Goal: Information Seeking & Learning: Learn about a topic

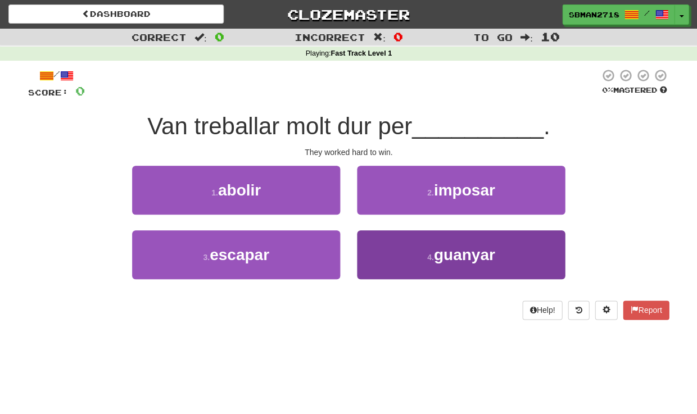
click at [424, 250] on button "4 . guanyar" at bounding box center [461, 254] width 208 height 49
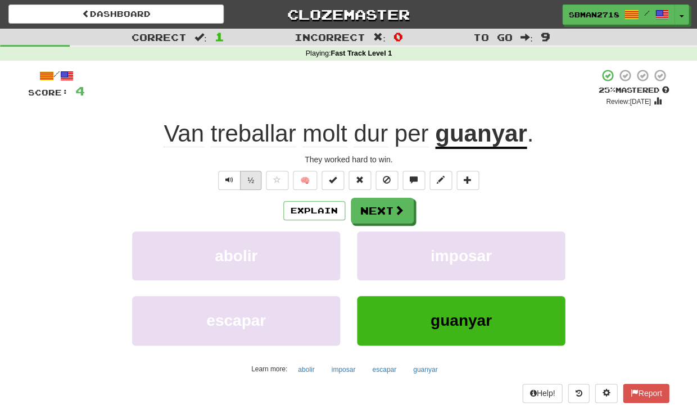
click at [252, 182] on button "½" at bounding box center [250, 180] width 21 height 19
click at [375, 207] on button "Next" at bounding box center [382, 211] width 63 height 26
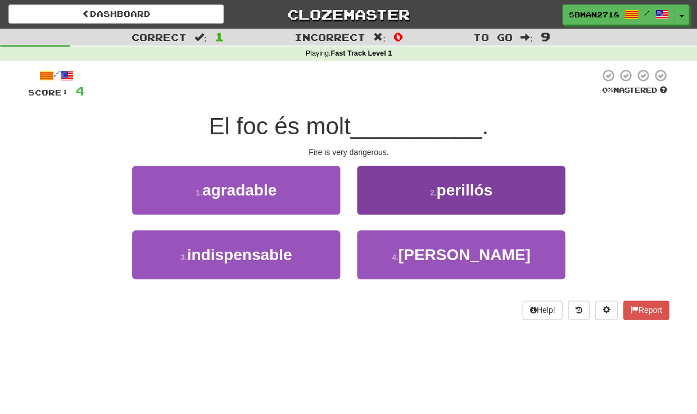
click at [393, 200] on button "2 . perillós" at bounding box center [461, 190] width 208 height 49
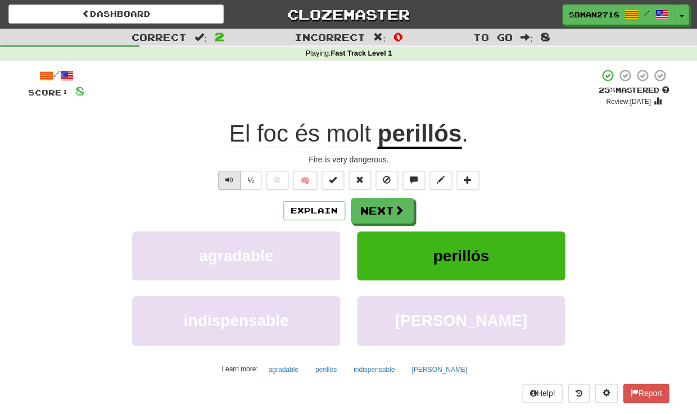
click at [231, 181] on span "Text-to-speech controls" at bounding box center [229, 180] width 8 height 8
click at [384, 206] on button "Next" at bounding box center [382, 211] width 63 height 26
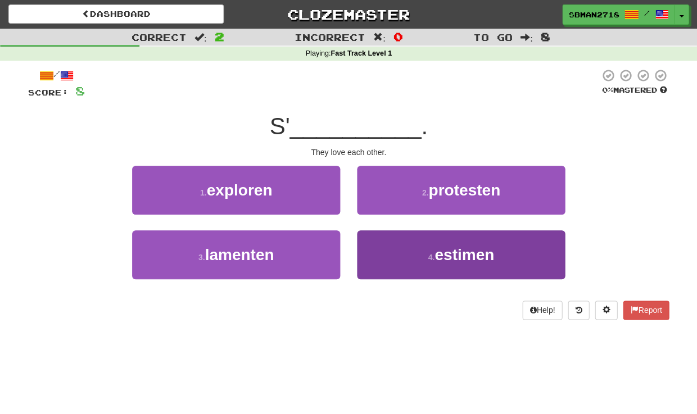
click at [390, 243] on button "4 . estimen" at bounding box center [461, 254] width 208 height 49
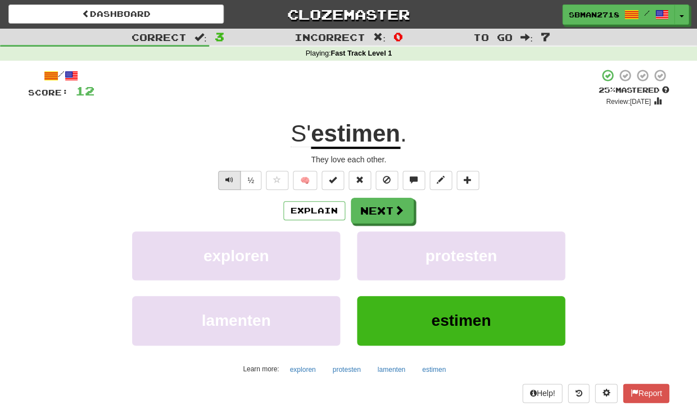
click at [222, 181] on button "Text-to-speech controls" at bounding box center [229, 180] width 22 height 19
click at [364, 212] on button "Next" at bounding box center [382, 211] width 63 height 26
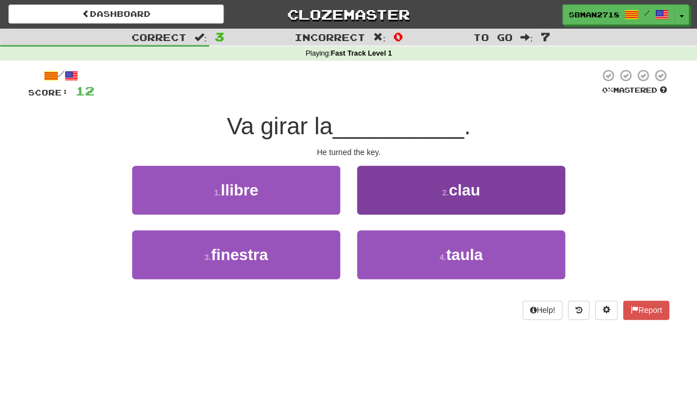
click at [402, 211] on button "2 . clau" at bounding box center [461, 190] width 208 height 49
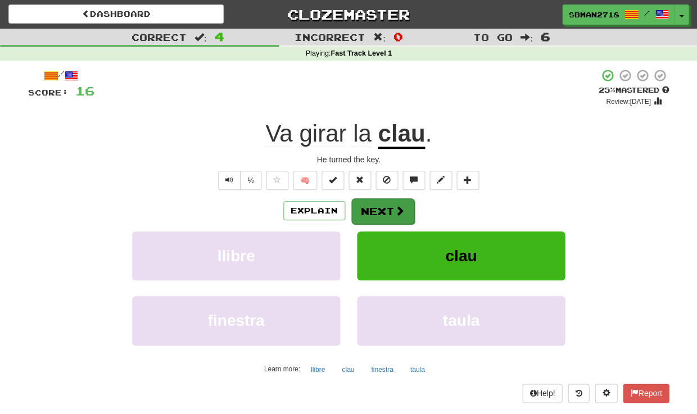
click at [395, 206] on span at bounding box center [400, 211] width 10 height 10
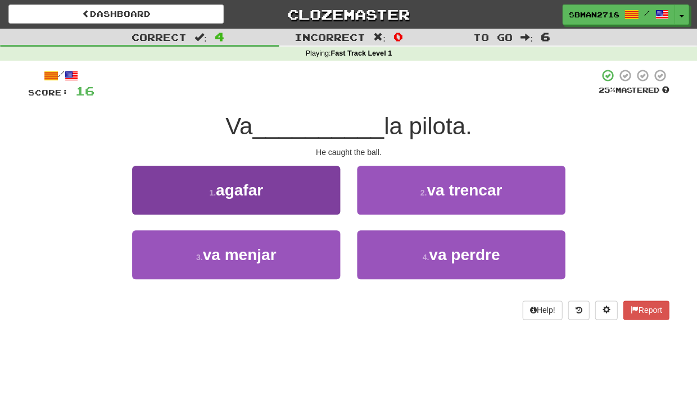
click at [300, 204] on button "1 . agafar" at bounding box center [236, 190] width 208 height 49
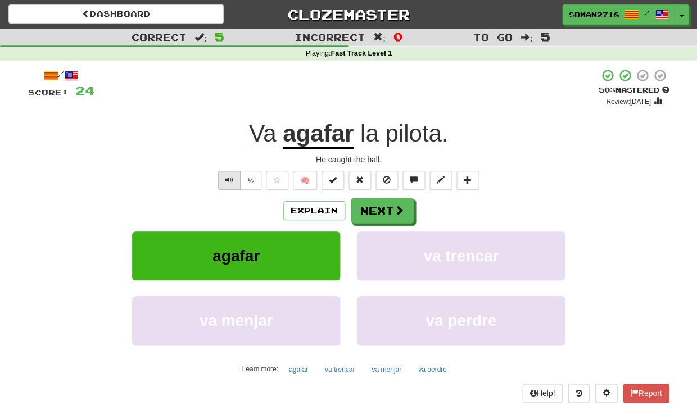
click at [229, 179] on span "Text-to-speech controls" at bounding box center [229, 180] width 8 height 8
click at [228, 180] on span "Text-to-speech controls" at bounding box center [229, 180] width 8 height 8
click at [369, 206] on button "Next" at bounding box center [382, 211] width 63 height 26
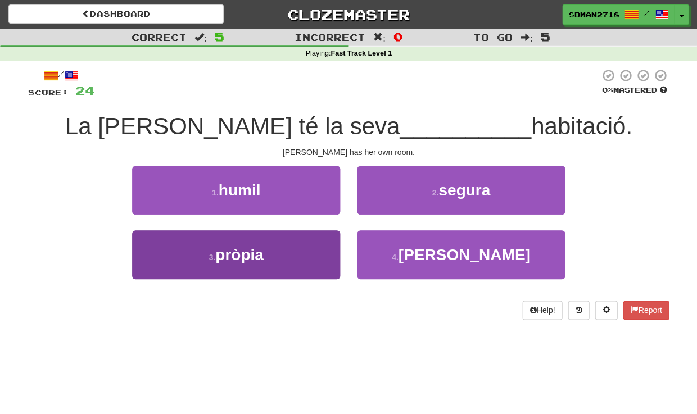
click at [307, 255] on button "3 . pròpia" at bounding box center [236, 254] width 208 height 49
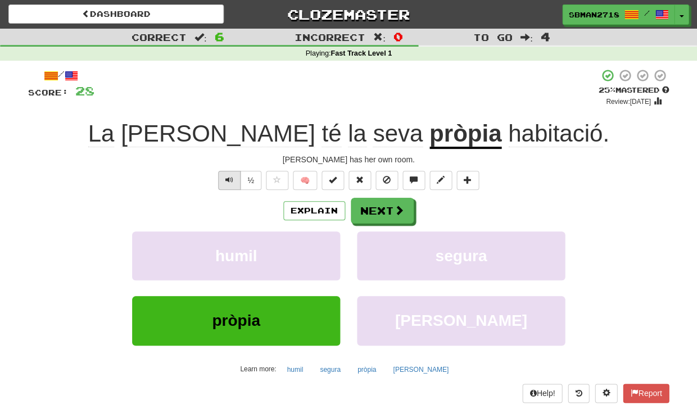
click at [230, 182] on span "Text-to-speech controls" at bounding box center [229, 180] width 8 height 8
click at [371, 205] on button "Next" at bounding box center [382, 211] width 63 height 26
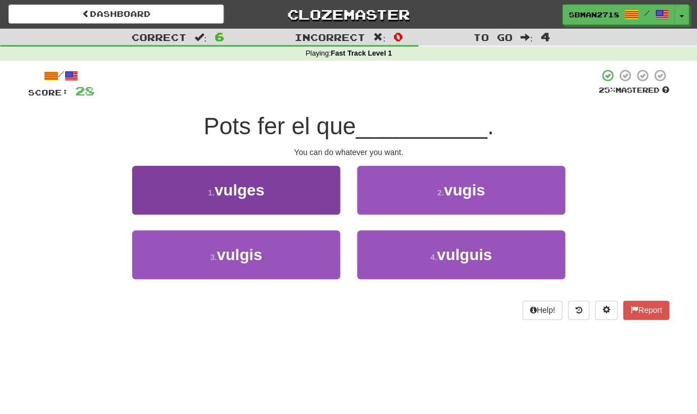
click at [296, 184] on button "1 . vulges" at bounding box center [236, 190] width 208 height 49
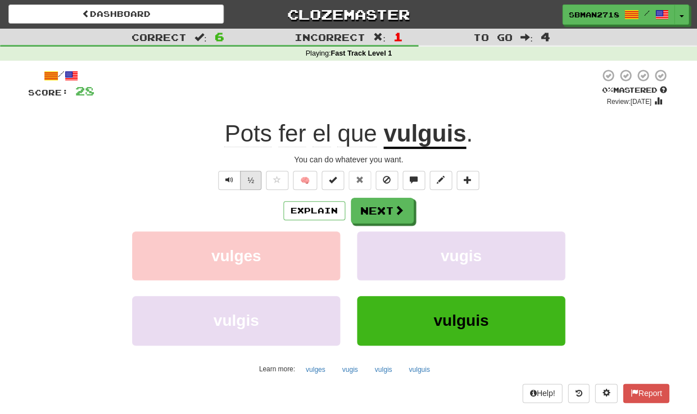
click at [250, 178] on button "½" at bounding box center [250, 180] width 21 height 19
click at [232, 180] on span "Text-to-speech controls" at bounding box center [229, 180] width 8 height 8
click at [362, 220] on button "Next" at bounding box center [382, 211] width 63 height 26
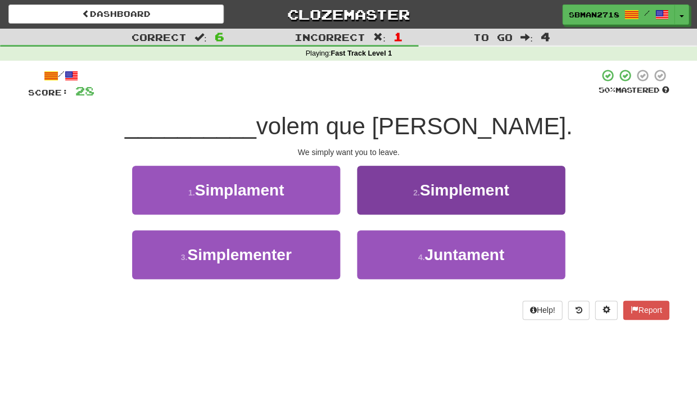
click at [388, 205] on button "2 . Simplement" at bounding box center [461, 190] width 208 height 49
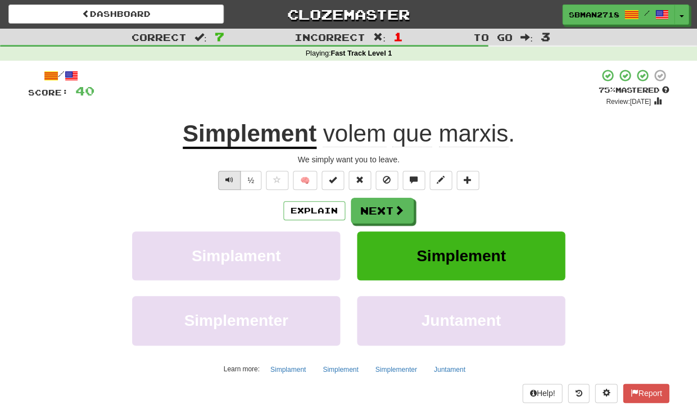
click at [225, 181] on button "Text-to-speech controls" at bounding box center [229, 180] width 22 height 19
click at [374, 208] on button "Next" at bounding box center [382, 211] width 63 height 26
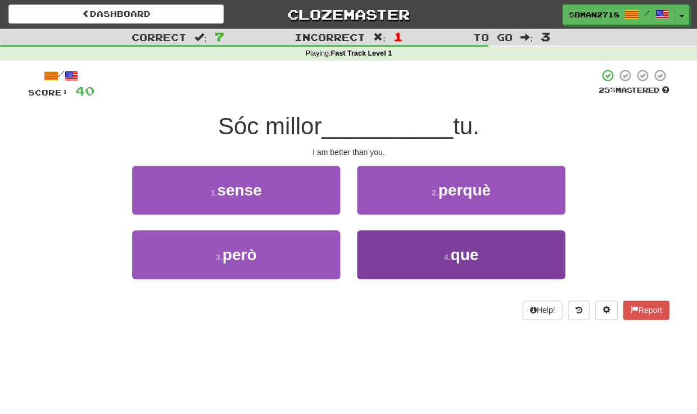
click at [393, 270] on button "4 . que" at bounding box center [461, 254] width 208 height 49
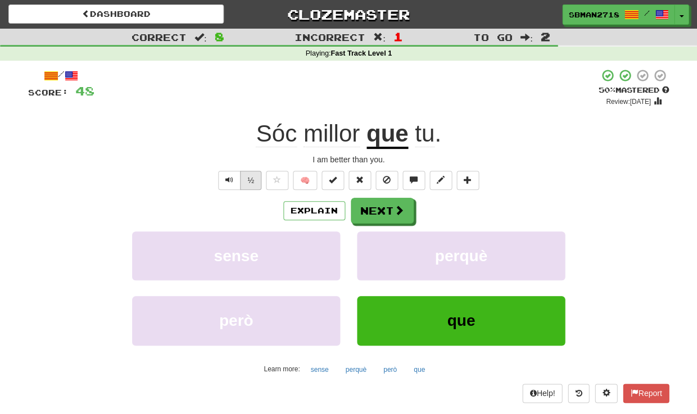
click at [253, 180] on button "½" at bounding box center [250, 180] width 21 height 19
click at [382, 204] on button "Next" at bounding box center [382, 211] width 63 height 26
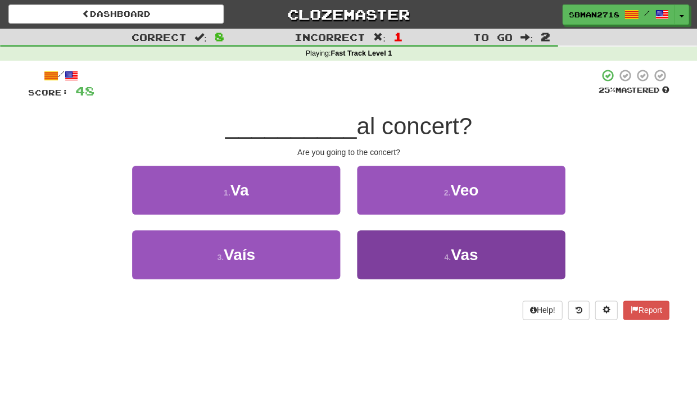
click at [382, 245] on button "4 . Vas" at bounding box center [461, 254] width 208 height 49
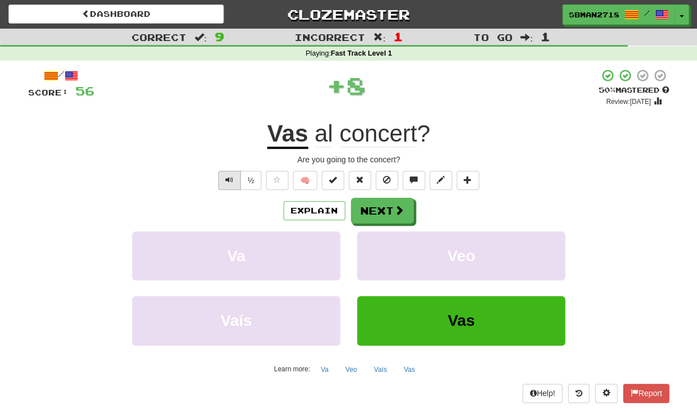
click at [223, 177] on button "Text-to-speech controls" at bounding box center [229, 180] width 22 height 19
click at [373, 211] on button "Next" at bounding box center [382, 211] width 63 height 26
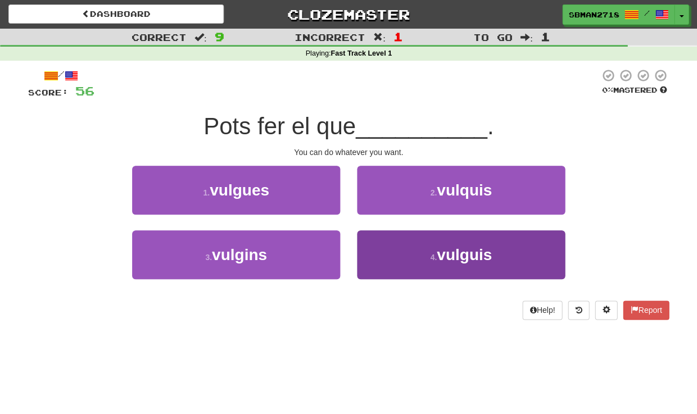
click at [409, 241] on button "4 . vulguis" at bounding box center [461, 254] width 208 height 49
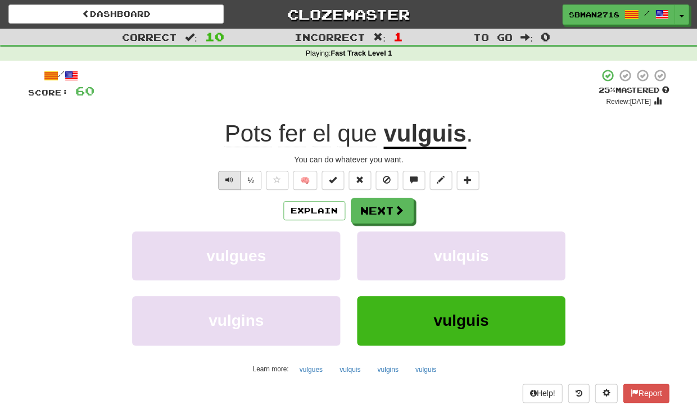
click at [228, 178] on span "Text-to-speech controls" at bounding box center [229, 180] width 8 height 8
click at [367, 211] on button "Next" at bounding box center [382, 211] width 63 height 26
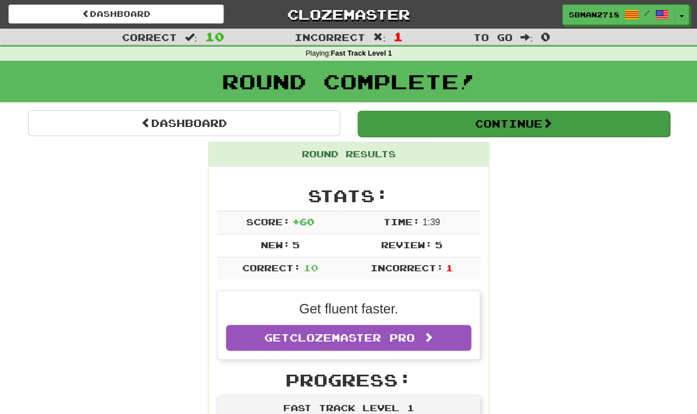
click at [457, 129] on button "Continue" at bounding box center [513, 124] width 312 height 26
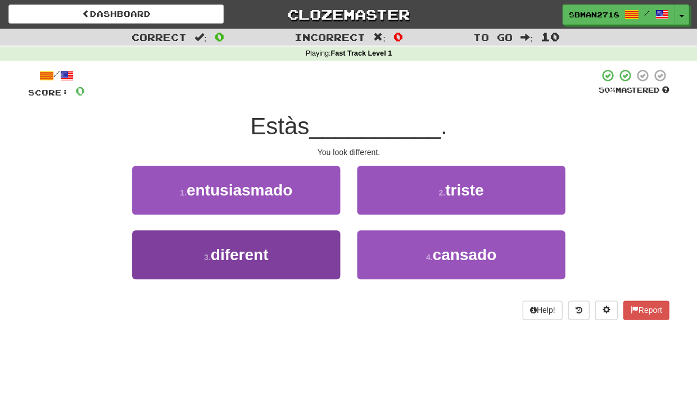
click at [302, 239] on button "3 . diferent" at bounding box center [236, 254] width 208 height 49
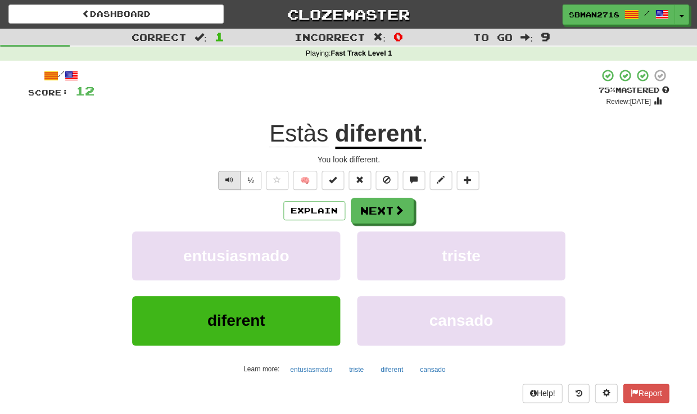
click at [231, 181] on span "Text-to-speech controls" at bounding box center [229, 180] width 8 height 8
click at [382, 211] on button "Next" at bounding box center [382, 211] width 63 height 26
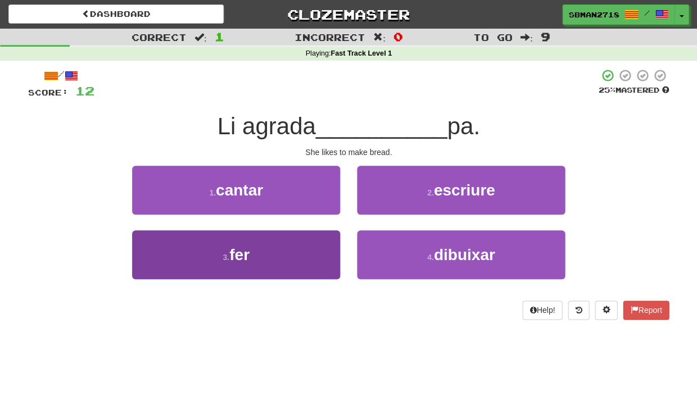
click at [306, 242] on button "3 . fer" at bounding box center [236, 254] width 208 height 49
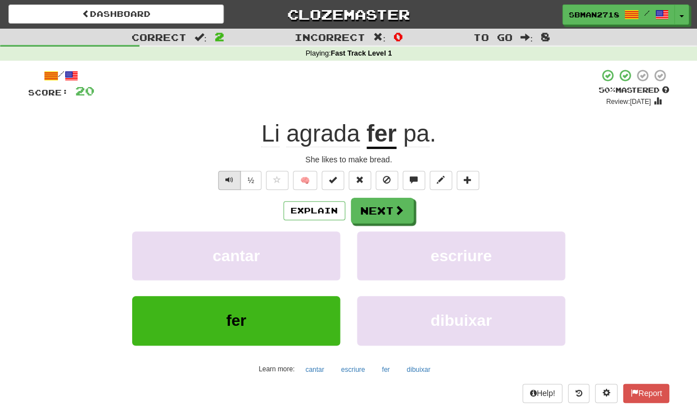
click at [229, 180] on span "Text-to-speech controls" at bounding box center [229, 180] width 8 height 8
click at [378, 210] on button "Next" at bounding box center [382, 211] width 63 height 26
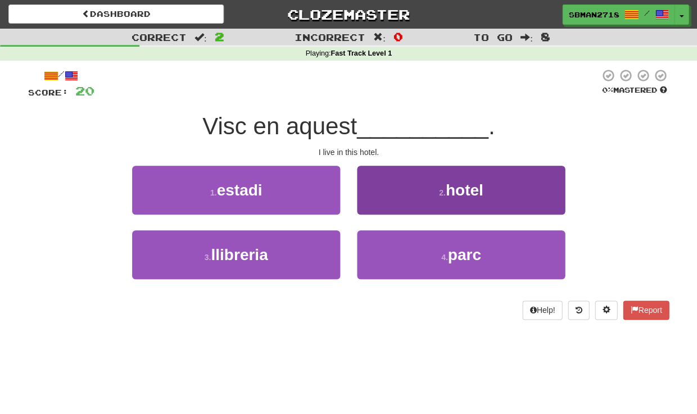
click at [397, 196] on button "2 . hotel" at bounding box center [461, 190] width 208 height 49
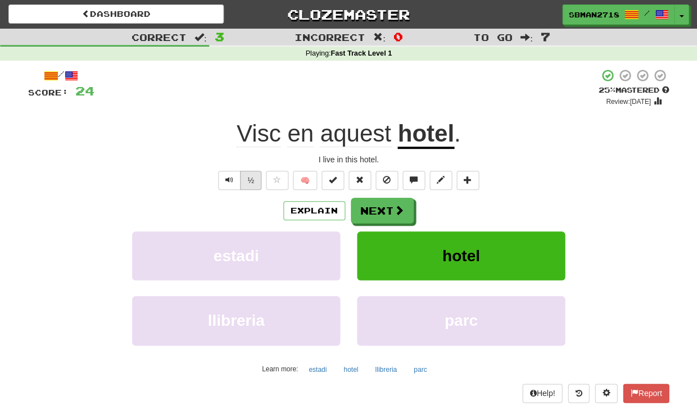
click at [251, 181] on button "½" at bounding box center [250, 180] width 21 height 19
click at [373, 203] on button "Next" at bounding box center [382, 211] width 63 height 26
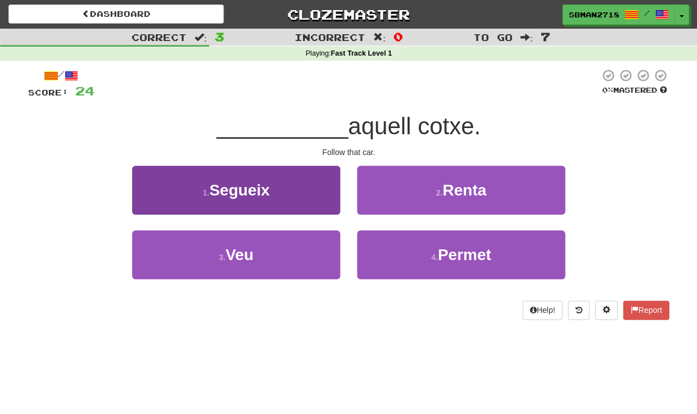
click at [295, 196] on button "1 . Segueix" at bounding box center [236, 190] width 208 height 49
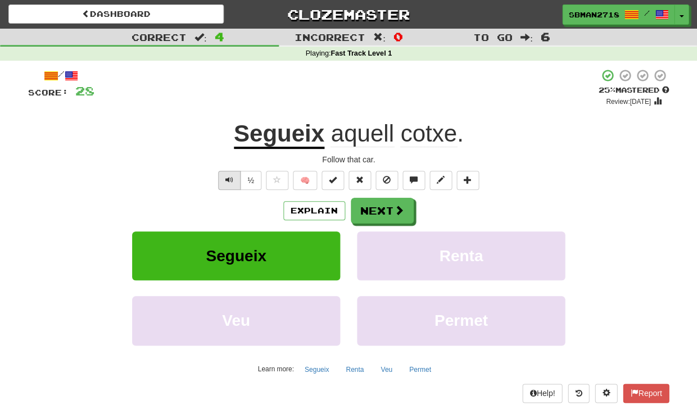
click at [232, 183] on button "Text-to-speech controls" at bounding box center [229, 180] width 22 height 19
click at [374, 215] on button "Next" at bounding box center [382, 211] width 63 height 26
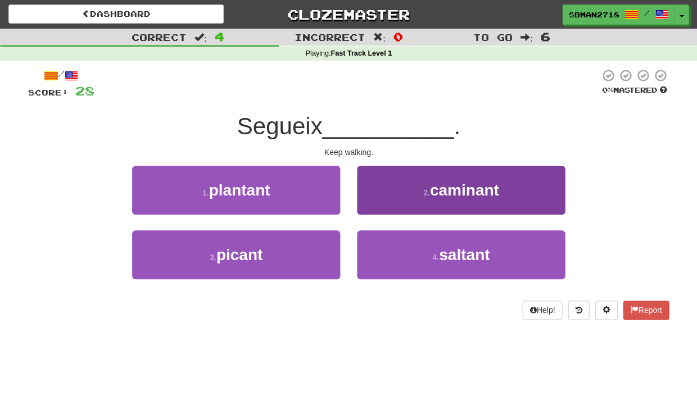
click at [398, 201] on button "2 . caminant" at bounding box center [461, 190] width 208 height 49
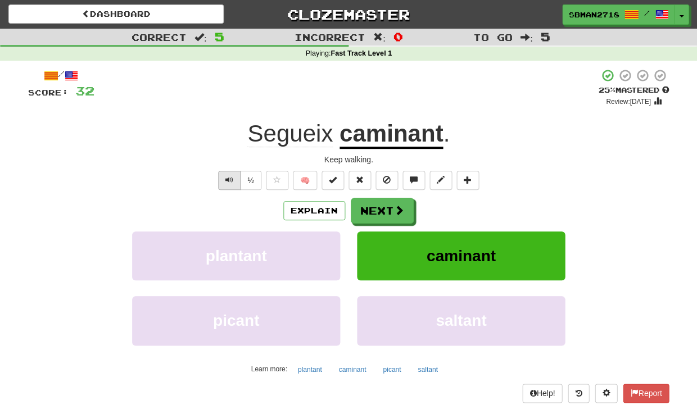
click at [230, 183] on button "Text-to-speech controls" at bounding box center [229, 180] width 22 height 19
click at [384, 212] on button "Next" at bounding box center [382, 211] width 63 height 26
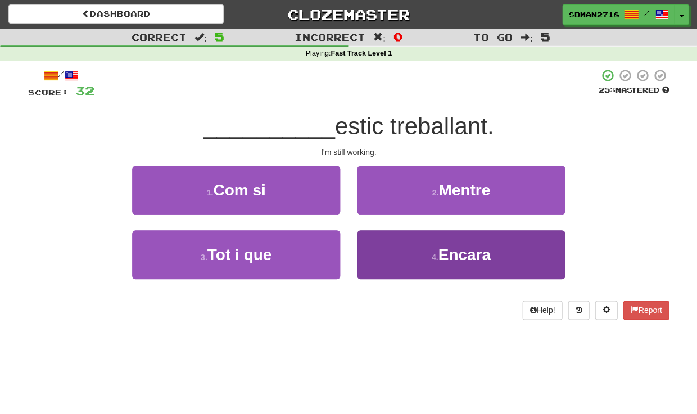
click at [402, 259] on button "4 . Encara" at bounding box center [461, 254] width 208 height 49
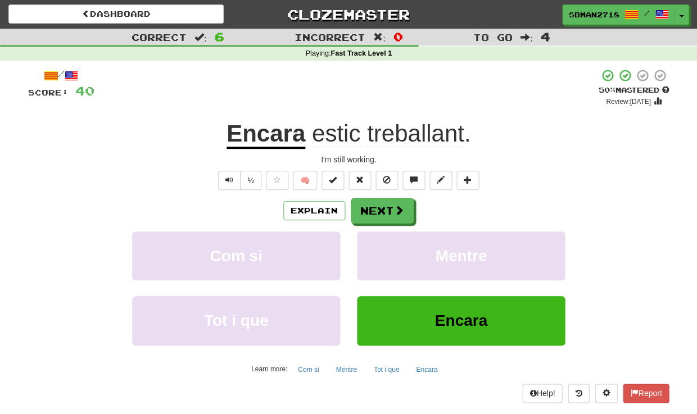
click at [402, 259] on button "Mentre" at bounding box center [461, 256] width 208 height 49
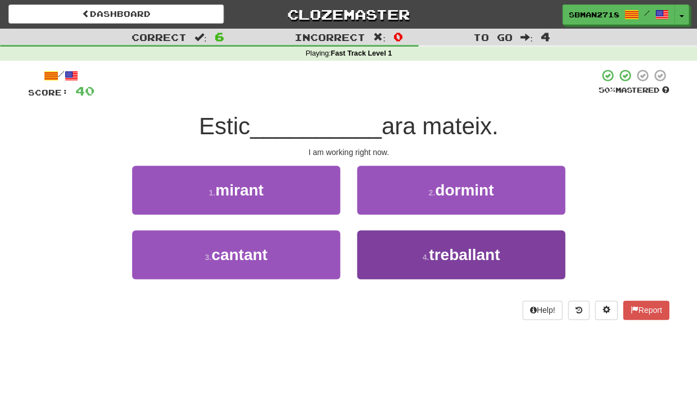
click at [412, 246] on button "4 . treballant" at bounding box center [461, 254] width 208 height 49
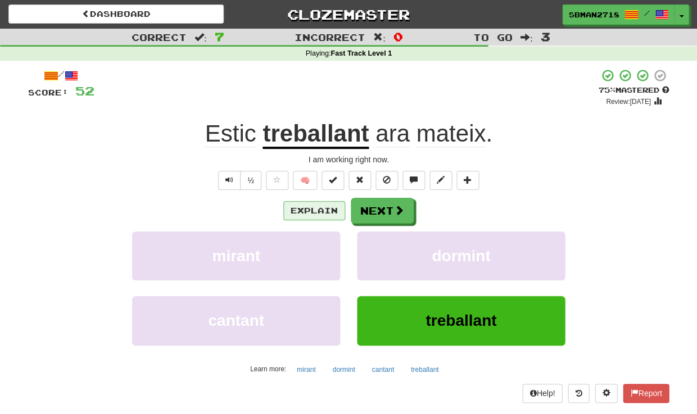
click at [304, 206] on button "Explain" at bounding box center [314, 210] width 62 height 19
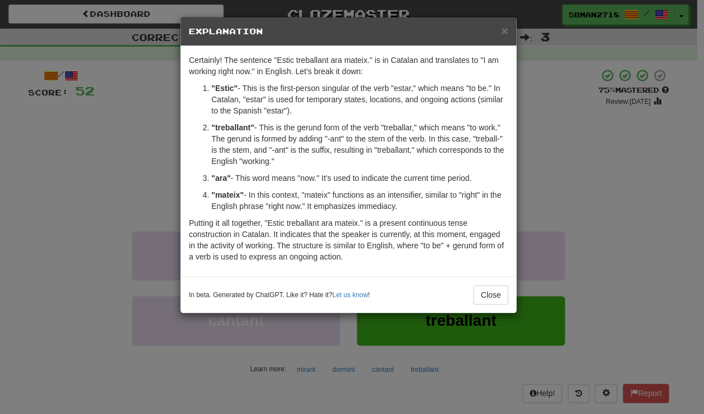
click at [146, 187] on div "× Explanation Certainly! The sentence "Estic treballant ara mateix." is in Cata…" at bounding box center [352, 207] width 704 height 414
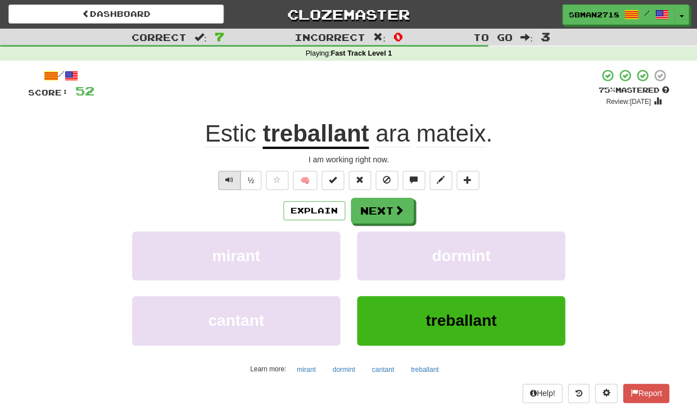
click at [221, 176] on button "Text-to-speech controls" at bounding box center [229, 180] width 22 height 19
click at [410, 213] on button "Next" at bounding box center [382, 211] width 63 height 26
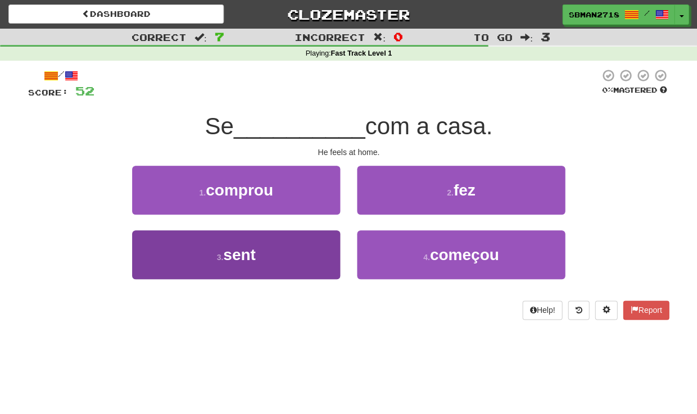
click at [295, 262] on button "3 . sent" at bounding box center [236, 254] width 208 height 49
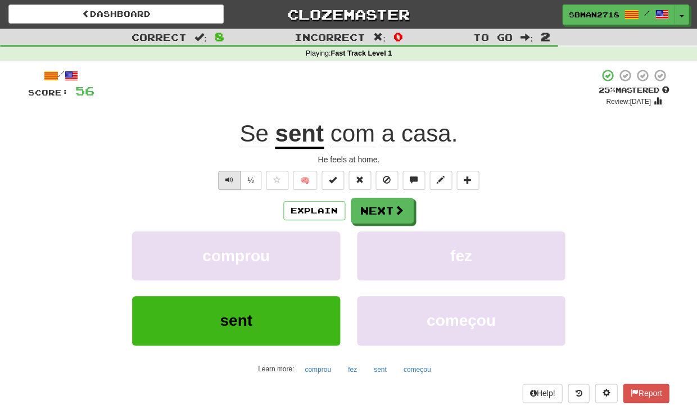
click at [228, 178] on span "Text-to-speech controls" at bounding box center [229, 180] width 8 height 8
click at [368, 215] on button "Next" at bounding box center [382, 211] width 63 height 26
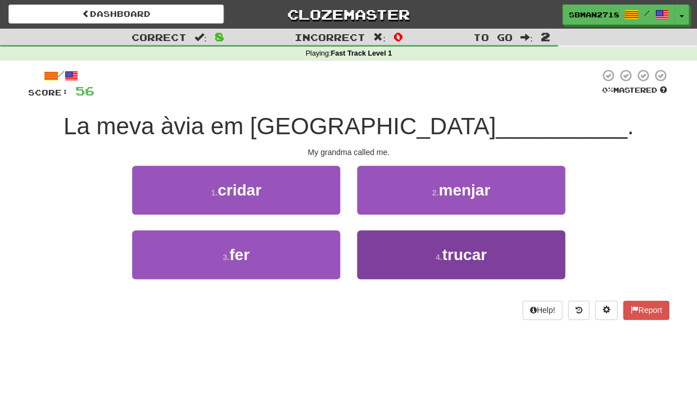
click at [381, 250] on button "4 . trucar" at bounding box center [461, 254] width 208 height 49
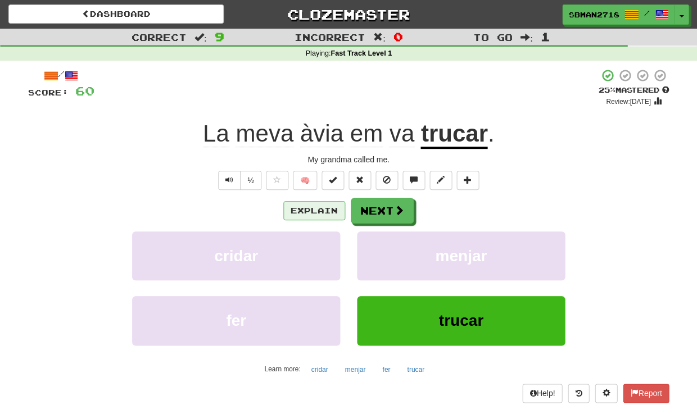
click at [304, 207] on button "Explain" at bounding box center [314, 210] width 62 height 19
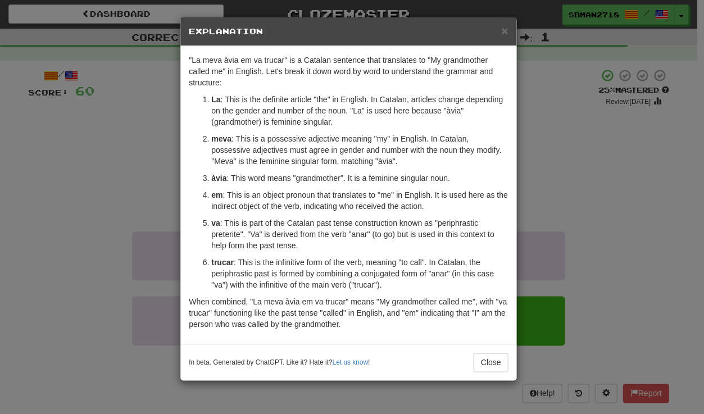
click at [146, 204] on div "× Explanation "La meva àvia em va trucar" is a Catalan sentence that translates…" at bounding box center [352, 207] width 704 height 414
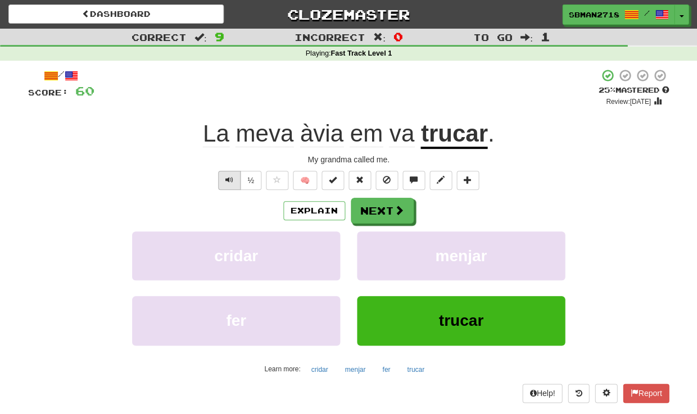
click at [223, 180] on button "Text-to-speech controls" at bounding box center [229, 180] width 22 height 19
click at [370, 205] on button "Next" at bounding box center [382, 211] width 63 height 26
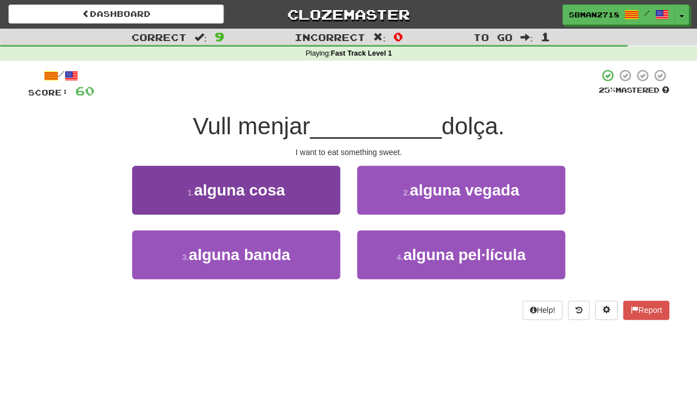
click at [293, 202] on button "1 . alguna cosa" at bounding box center [236, 190] width 208 height 49
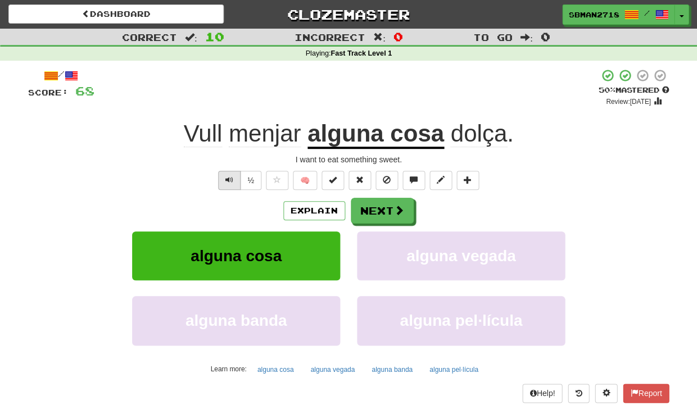
click at [227, 184] on button "Text-to-speech controls" at bounding box center [229, 180] width 22 height 19
click at [249, 180] on button "½" at bounding box center [250, 180] width 21 height 19
click at [378, 205] on button "Next" at bounding box center [382, 211] width 63 height 26
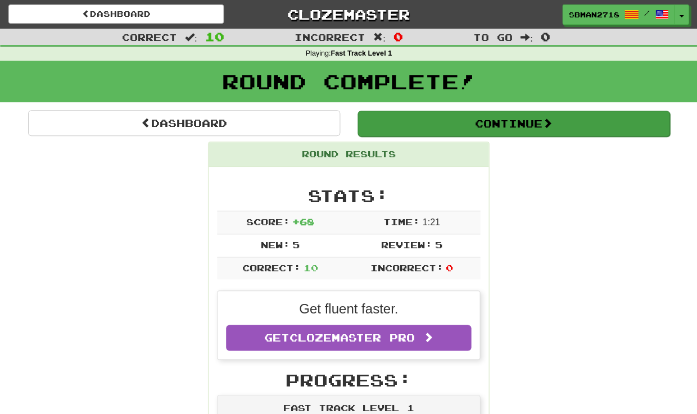
click at [478, 126] on button "Continue" at bounding box center [513, 124] width 312 height 26
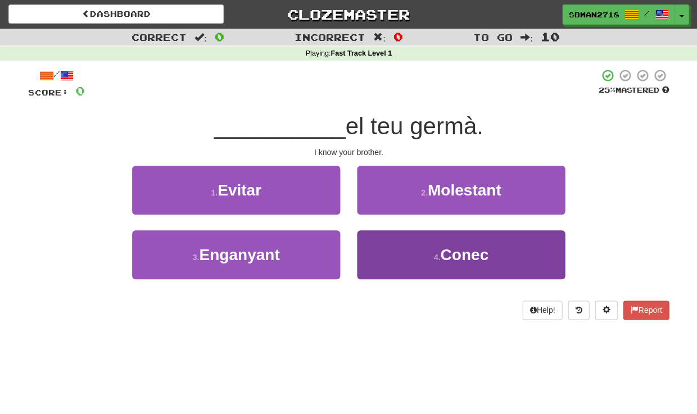
click at [428, 239] on button "4 . Conec" at bounding box center [461, 254] width 208 height 49
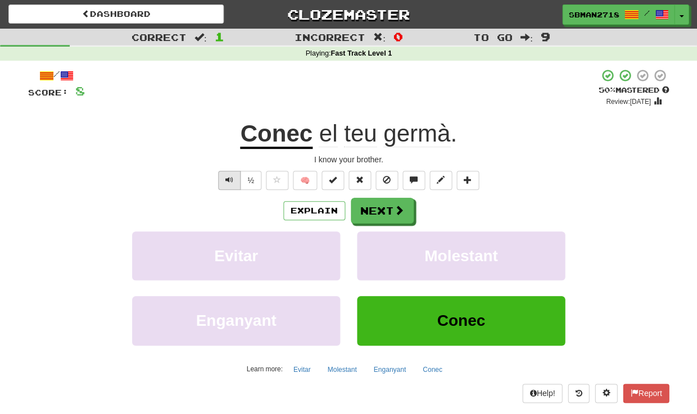
click at [230, 179] on span "Text-to-speech controls" at bounding box center [229, 180] width 8 height 8
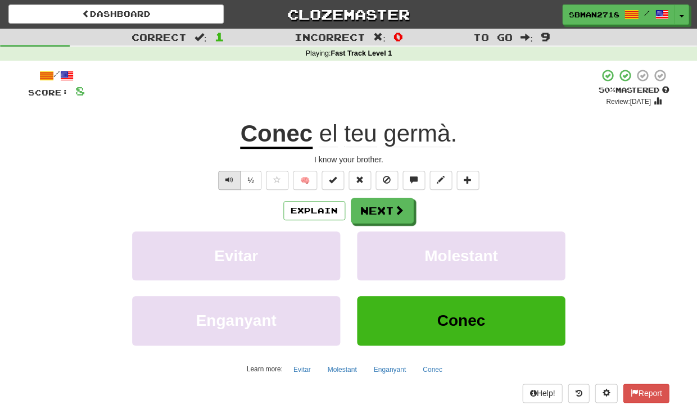
click at [230, 179] on span "Text-to-speech controls" at bounding box center [229, 180] width 8 height 8
click at [381, 215] on button "Next" at bounding box center [382, 211] width 63 height 26
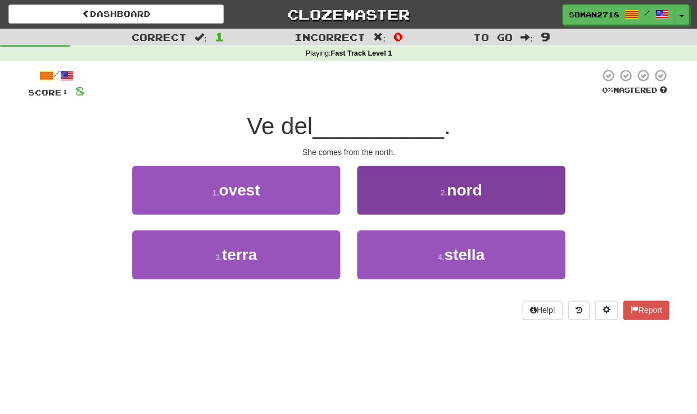
click at [398, 202] on button "2 . nord" at bounding box center [461, 190] width 208 height 49
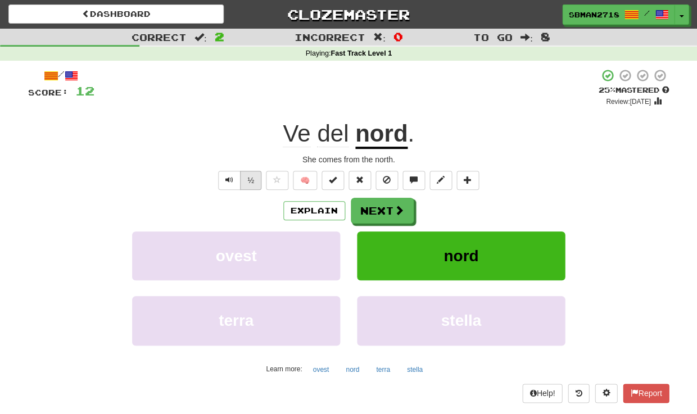
click at [250, 180] on button "½" at bounding box center [250, 180] width 21 height 19
click at [370, 203] on button "Next" at bounding box center [382, 211] width 63 height 26
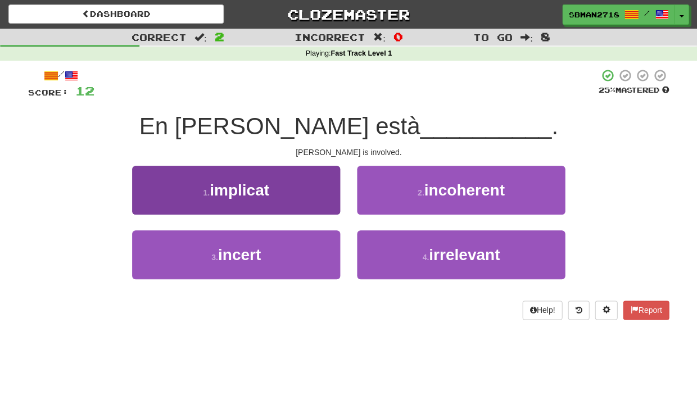
click at [296, 196] on button "1 . implicat" at bounding box center [236, 190] width 208 height 49
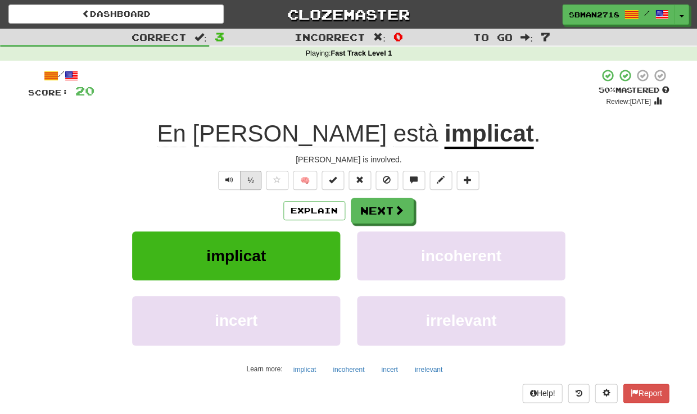
click at [249, 180] on button "½" at bounding box center [250, 180] width 21 height 19
click at [374, 213] on button "Next" at bounding box center [382, 211] width 63 height 26
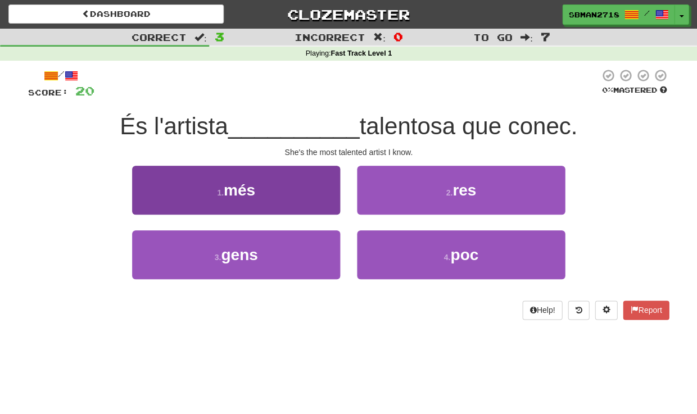
click at [297, 204] on button "1 . més" at bounding box center [236, 190] width 208 height 49
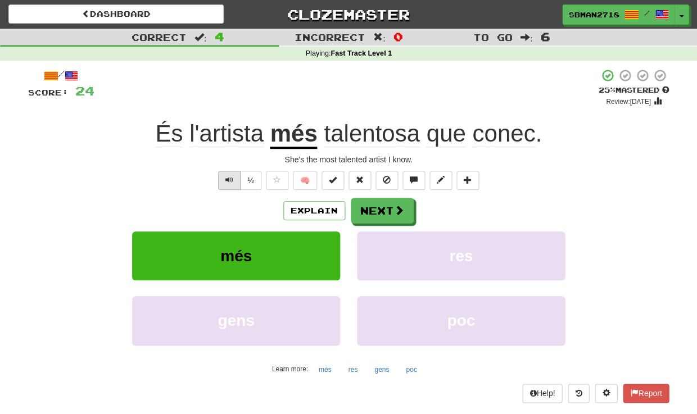
click at [228, 180] on span "Text-to-speech controls" at bounding box center [229, 180] width 8 height 8
click at [375, 206] on button "Next" at bounding box center [382, 211] width 63 height 26
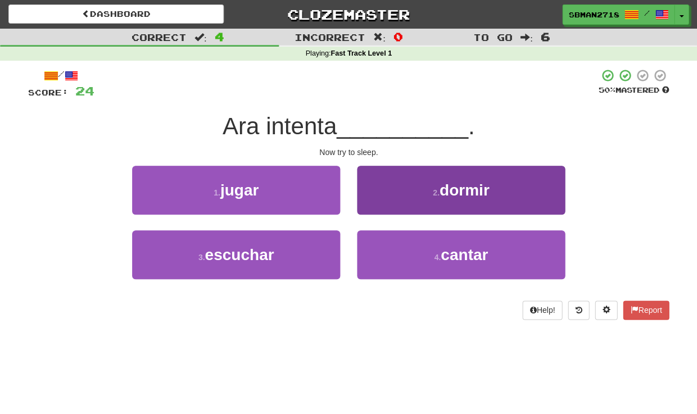
click at [393, 200] on button "2 . dormir" at bounding box center [461, 190] width 208 height 49
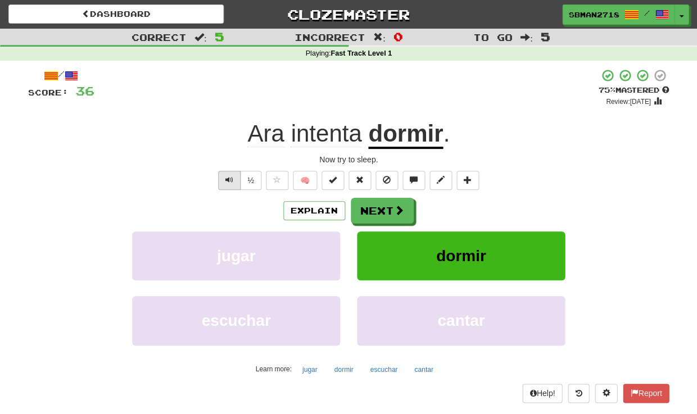
click at [228, 182] on span "Text-to-speech controls" at bounding box center [229, 180] width 8 height 8
click at [253, 181] on button "½" at bounding box center [250, 180] width 21 height 19
click at [374, 215] on button "Next" at bounding box center [382, 211] width 63 height 26
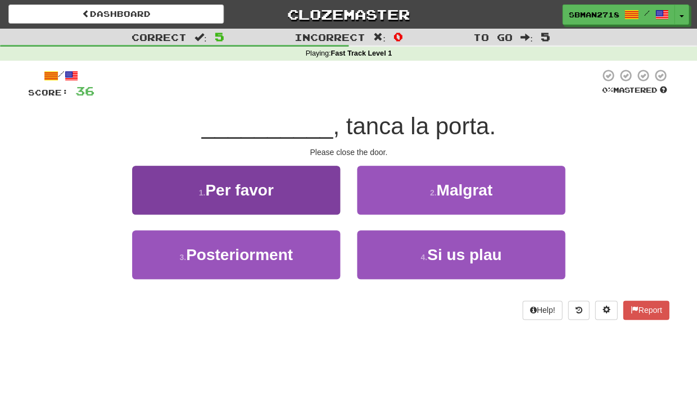
click at [309, 193] on button "1 . Per favor" at bounding box center [236, 190] width 208 height 49
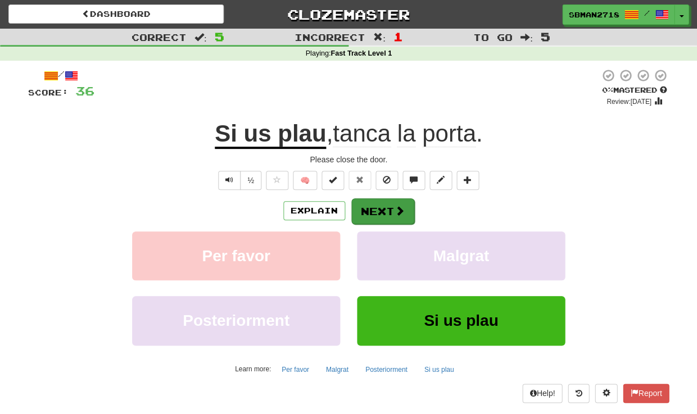
click at [376, 209] on button "Next" at bounding box center [382, 211] width 63 height 26
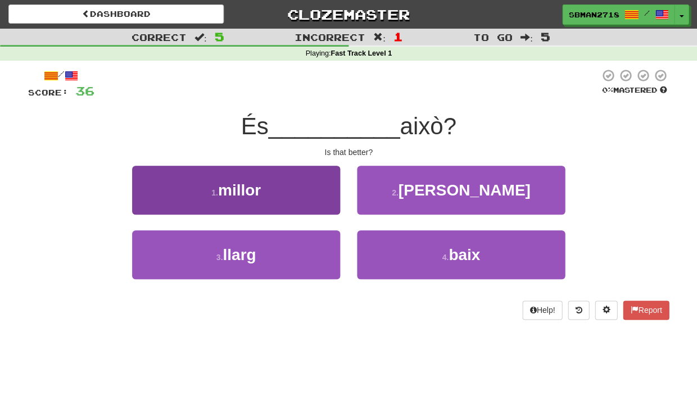
click at [308, 203] on button "1 . millor" at bounding box center [236, 190] width 208 height 49
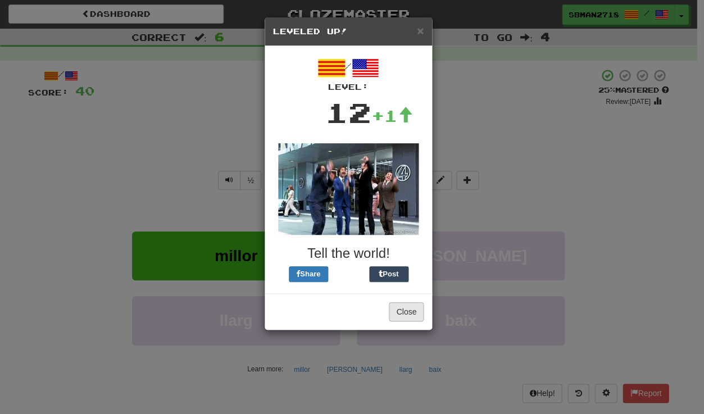
click at [408, 304] on button "Close" at bounding box center [406, 311] width 35 height 19
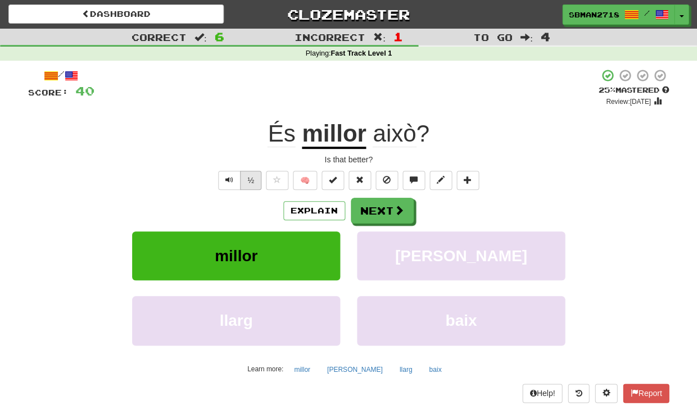
click at [253, 178] on button "½" at bounding box center [250, 180] width 21 height 19
click at [250, 179] on button "½" at bounding box center [250, 180] width 21 height 19
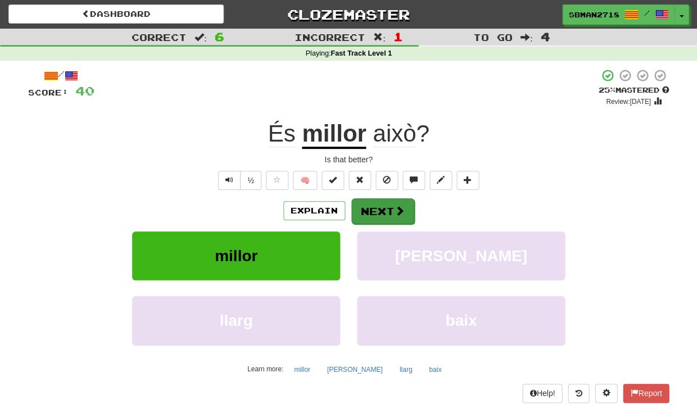
click at [386, 211] on button "Next" at bounding box center [382, 211] width 63 height 26
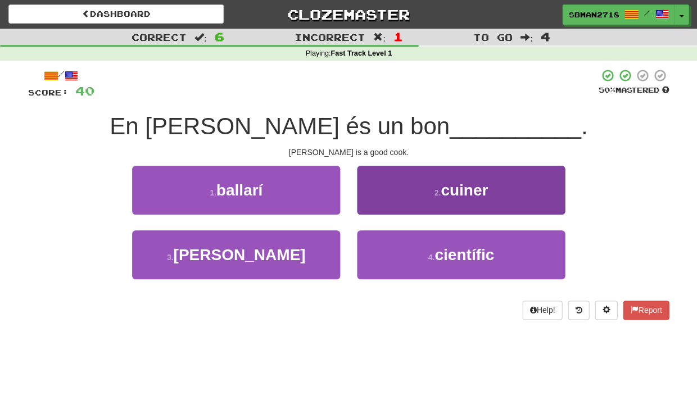
click at [399, 194] on button "2 . cuiner" at bounding box center [461, 190] width 208 height 49
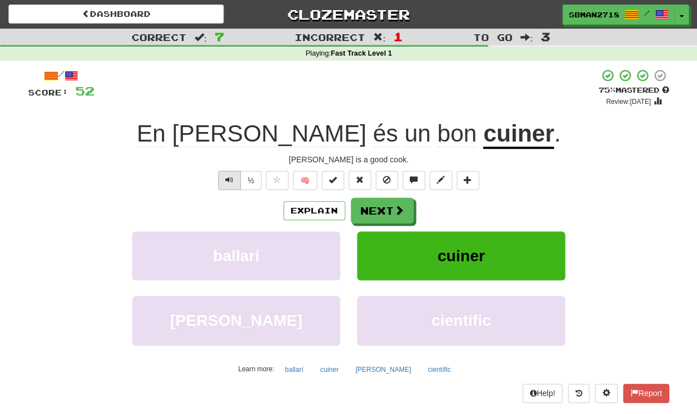
click at [230, 179] on span "Text-to-speech controls" at bounding box center [229, 180] width 8 height 8
click at [379, 206] on button "Next" at bounding box center [382, 211] width 63 height 26
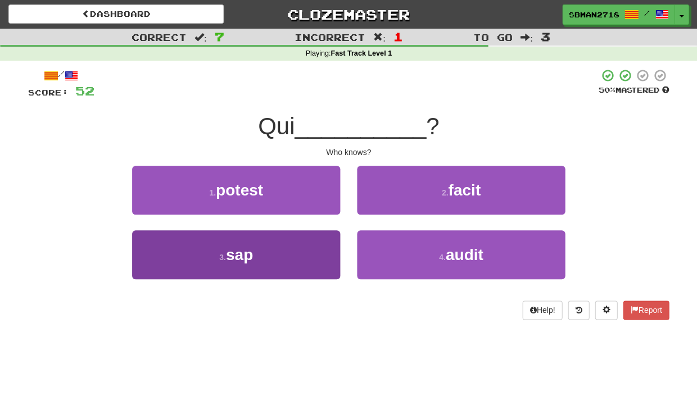
click at [306, 262] on button "3 . sap" at bounding box center [236, 254] width 208 height 49
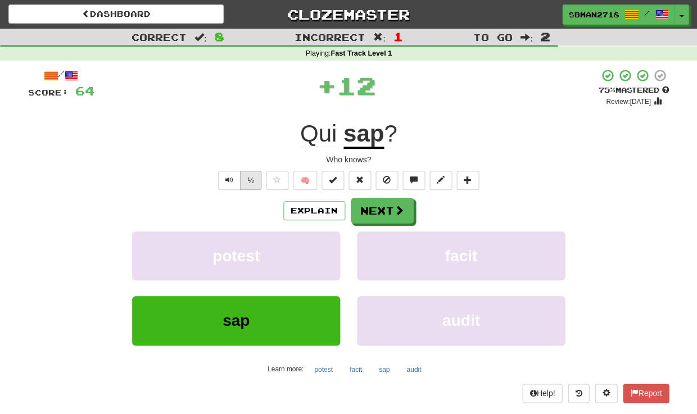
click at [251, 174] on button "½" at bounding box center [250, 180] width 21 height 19
click at [370, 210] on button "Next" at bounding box center [382, 211] width 63 height 26
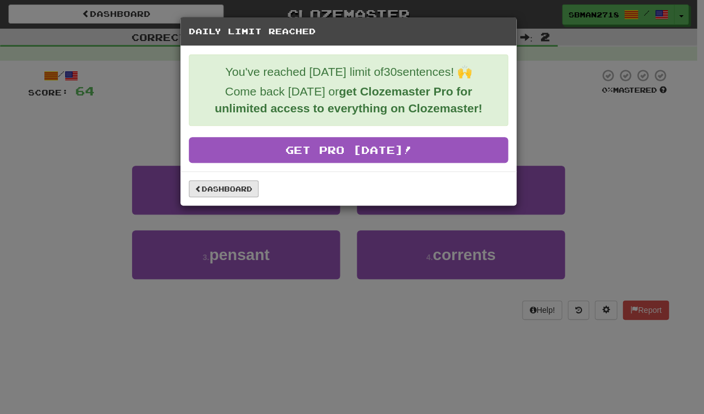
click at [241, 191] on link "Dashboard" at bounding box center [224, 188] width 70 height 17
